Goal: Find contact information: Find contact information

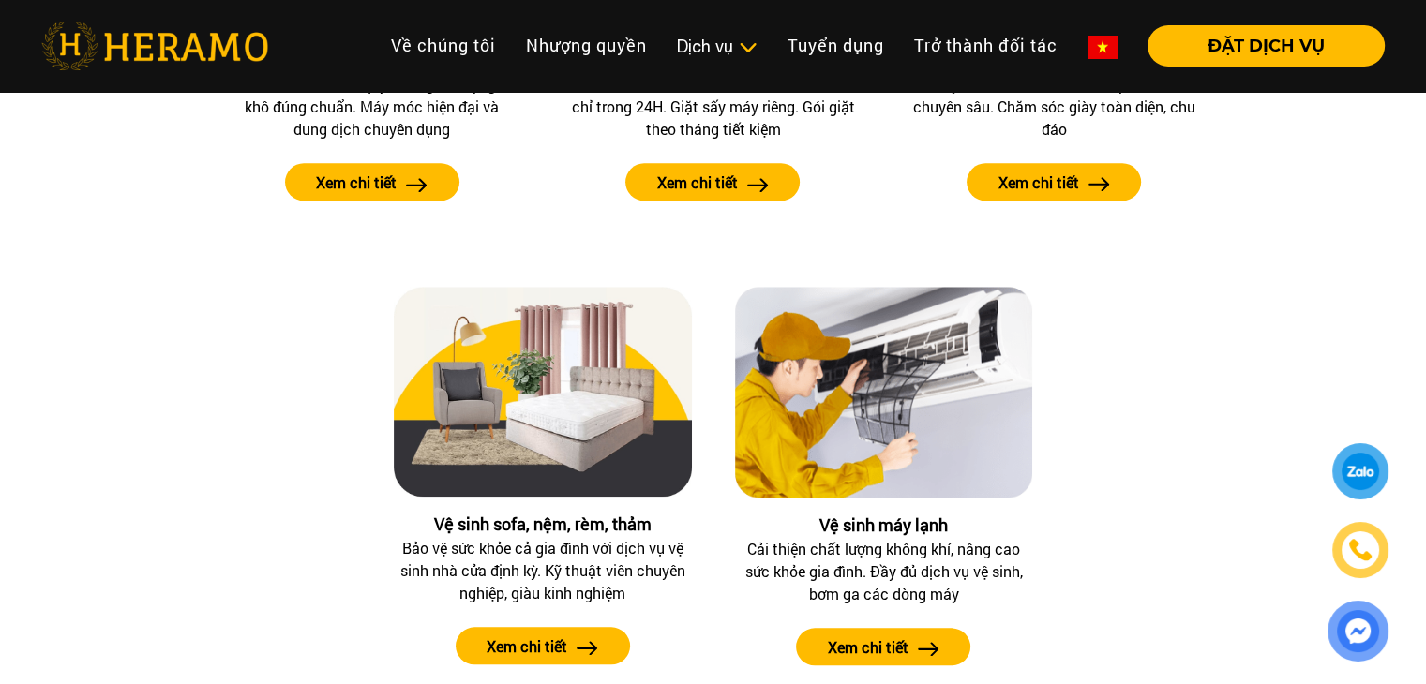
scroll to position [9188, 0]
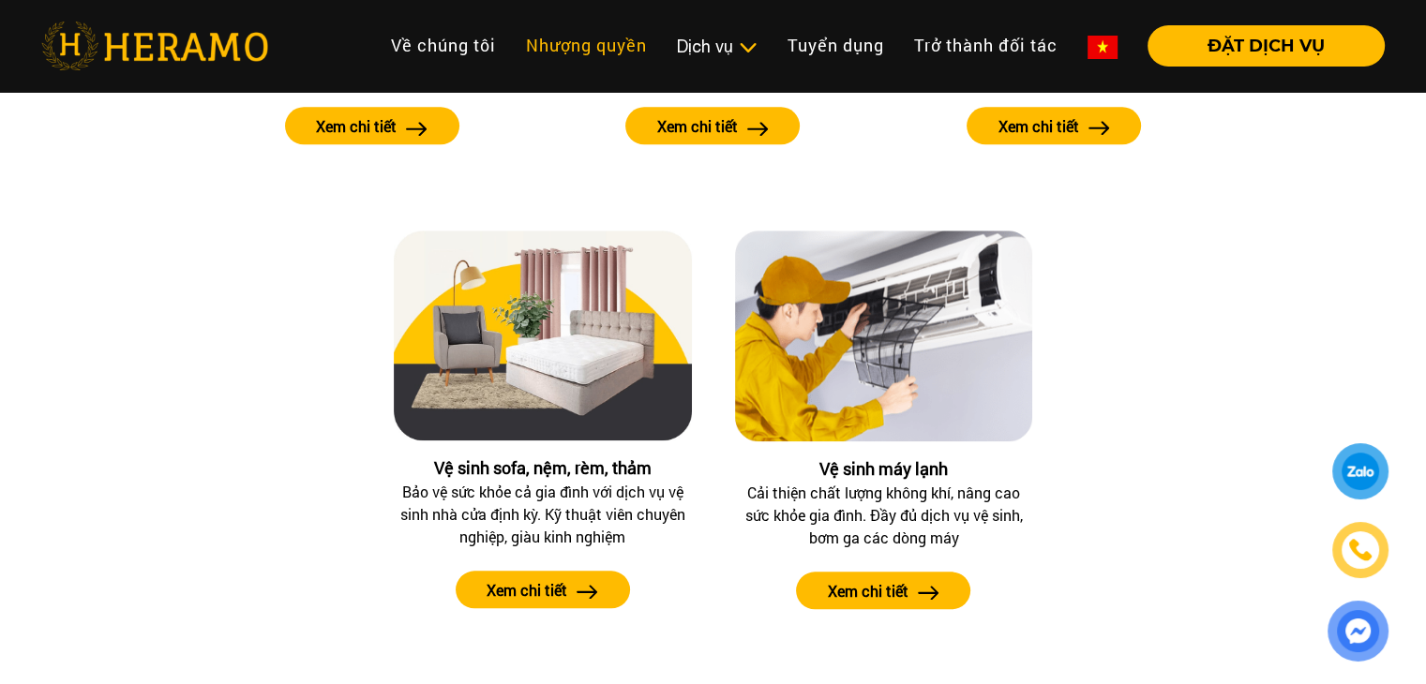
click at [593, 41] on link "Nhượng quyền" at bounding box center [586, 45] width 151 height 40
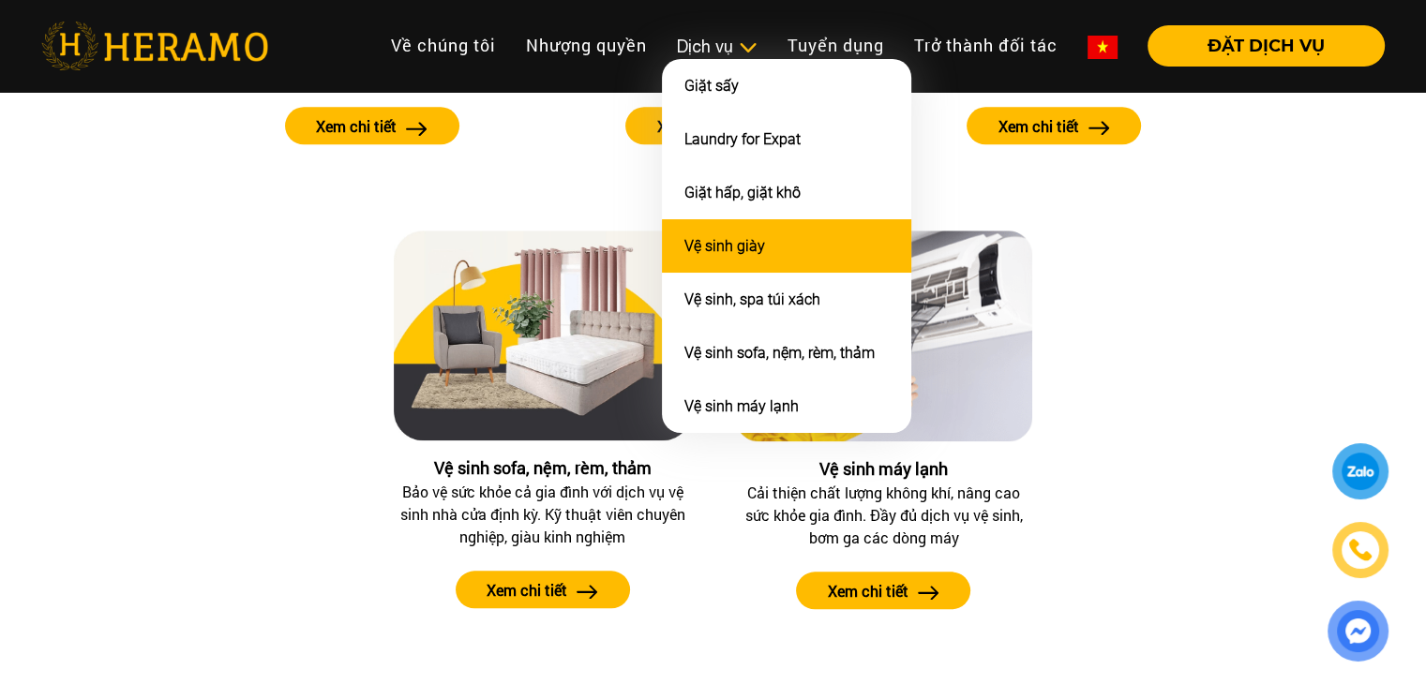
click at [822, 237] on li "Vệ sinh giày" at bounding box center [786, 245] width 249 height 53
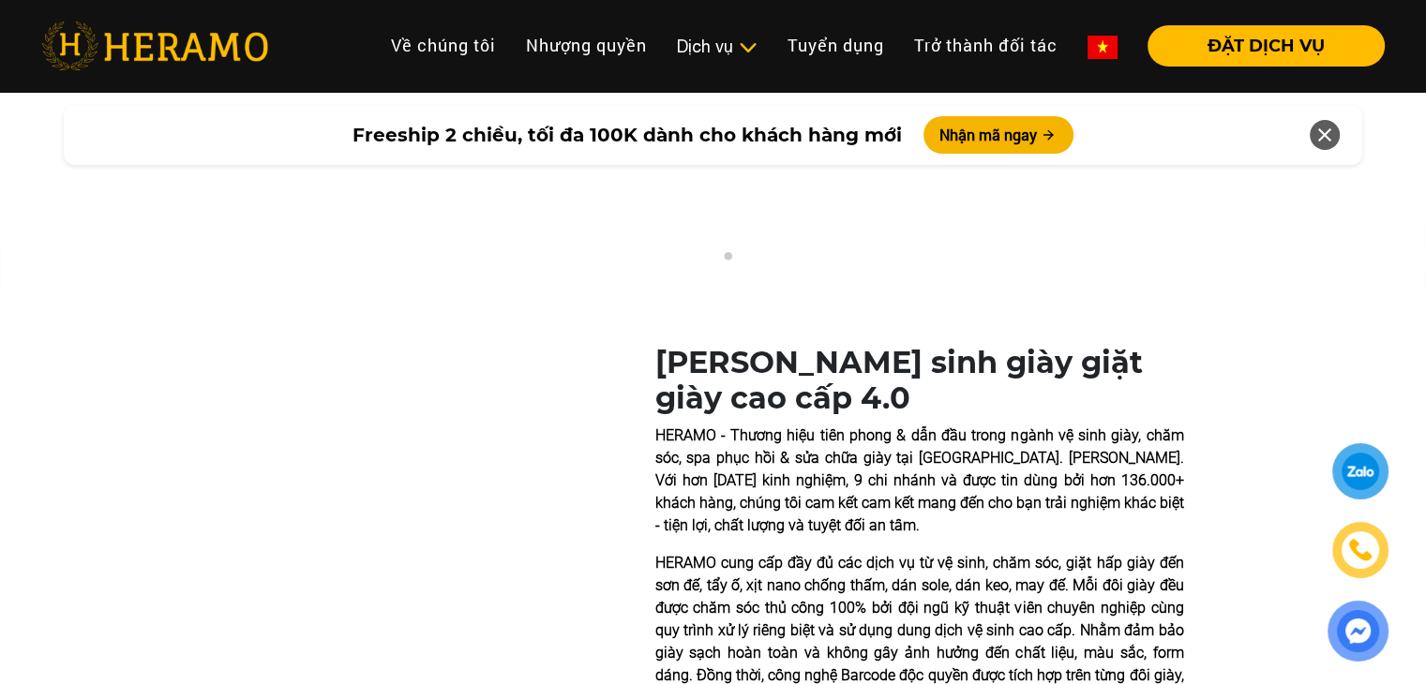
scroll to position [375, 0]
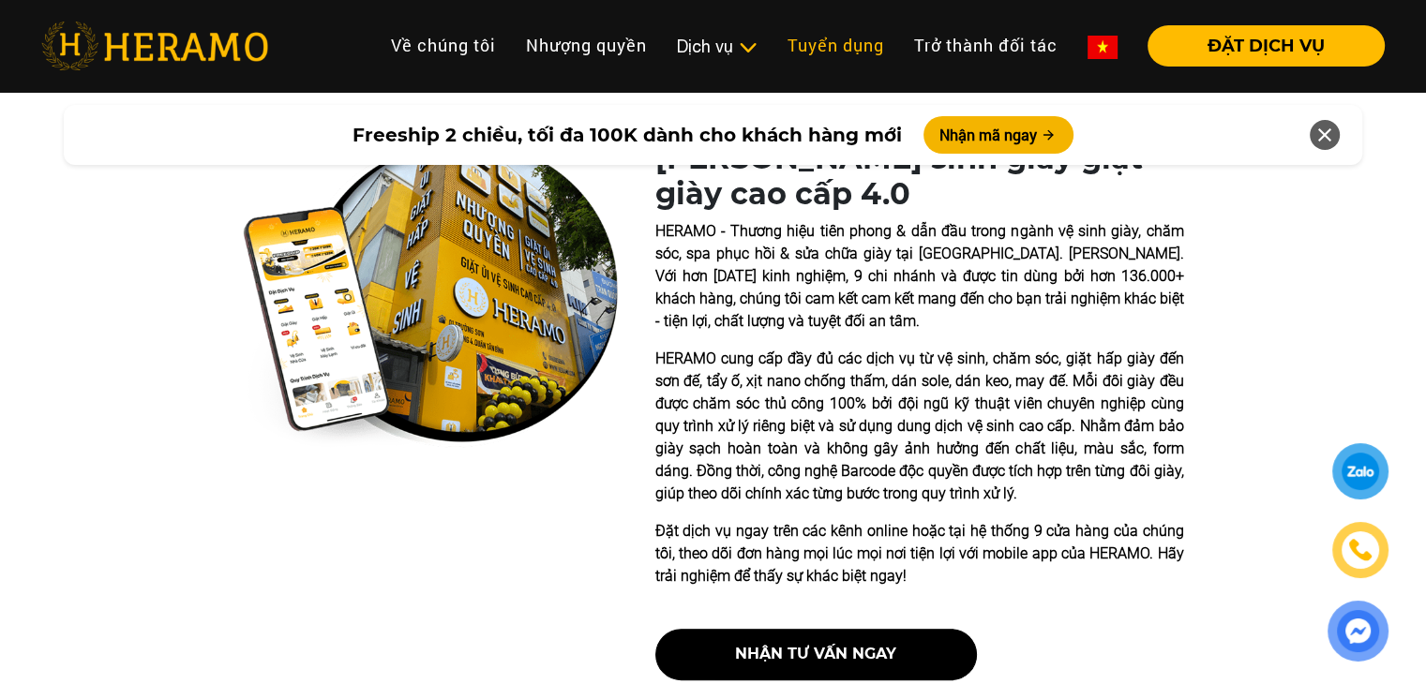
click at [849, 37] on link "Tuyển dụng" at bounding box center [836, 45] width 127 height 40
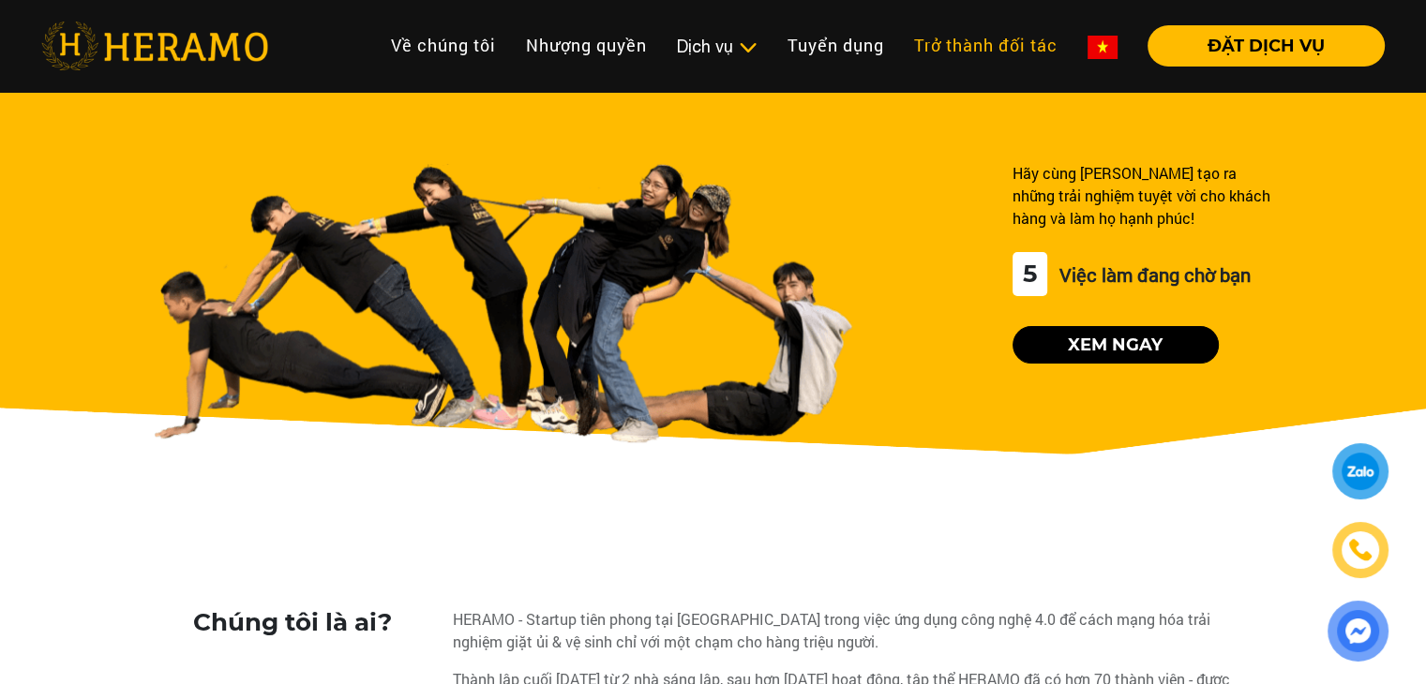
click at [1009, 38] on link "Trở thành đối tác" at bounding box center [985, 45] width 173 height 40
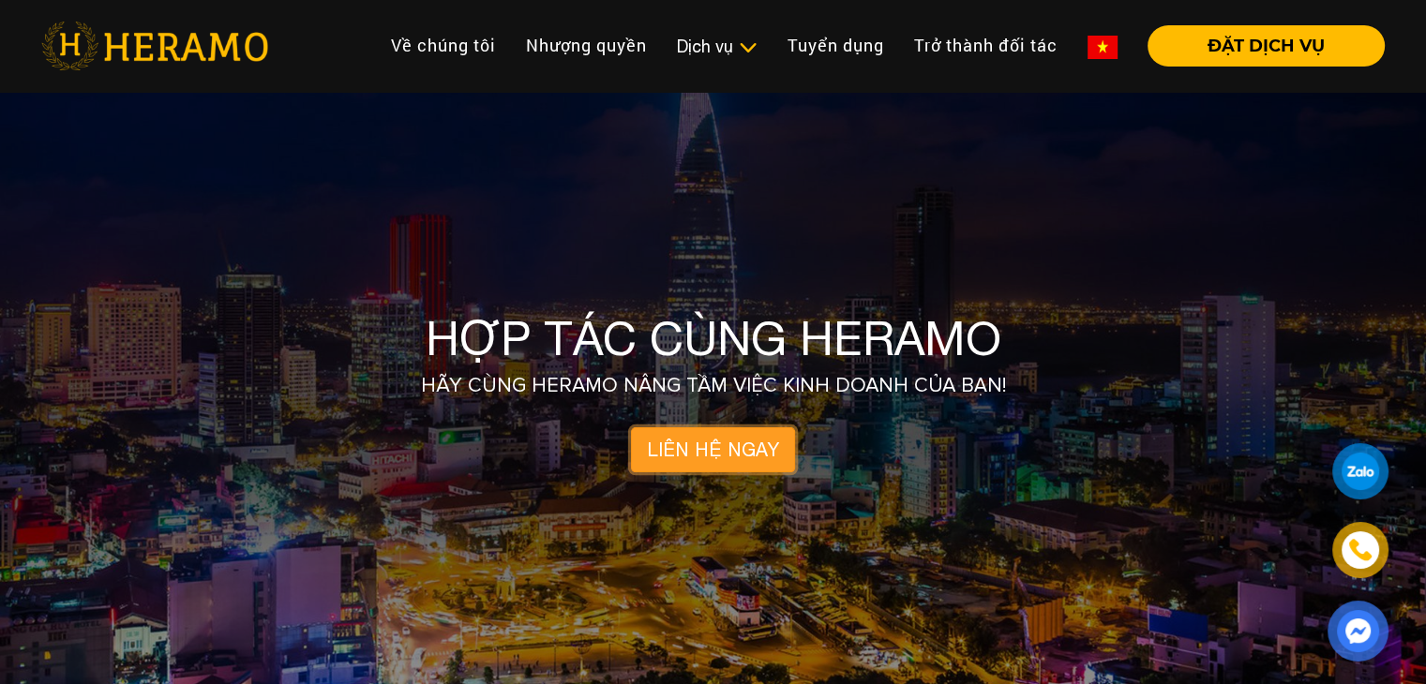
click at [708, 455] on link "LIÊN HỆ NGAY" at bounding box center [713, 450] width 164 height 45
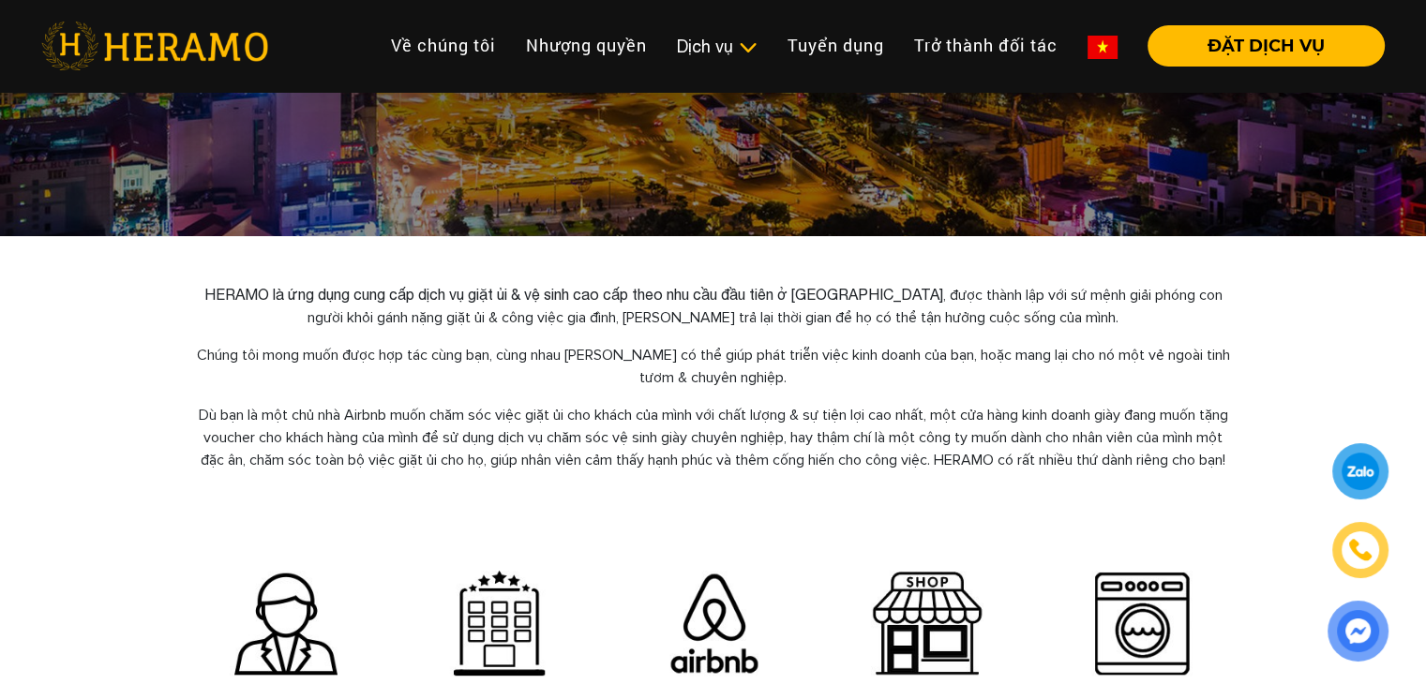
scroll to position [469, 0]
